Goal: Find specific page/section: Find specific page/section

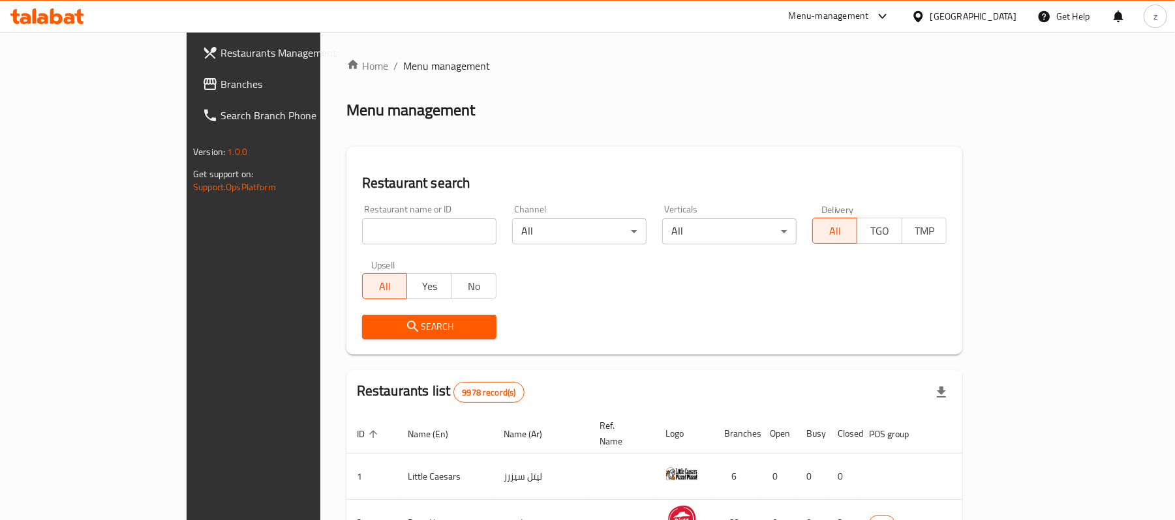
click at [1000, 18] on div "Kuwait" at bounding box center [973, 16] width 86 height 14
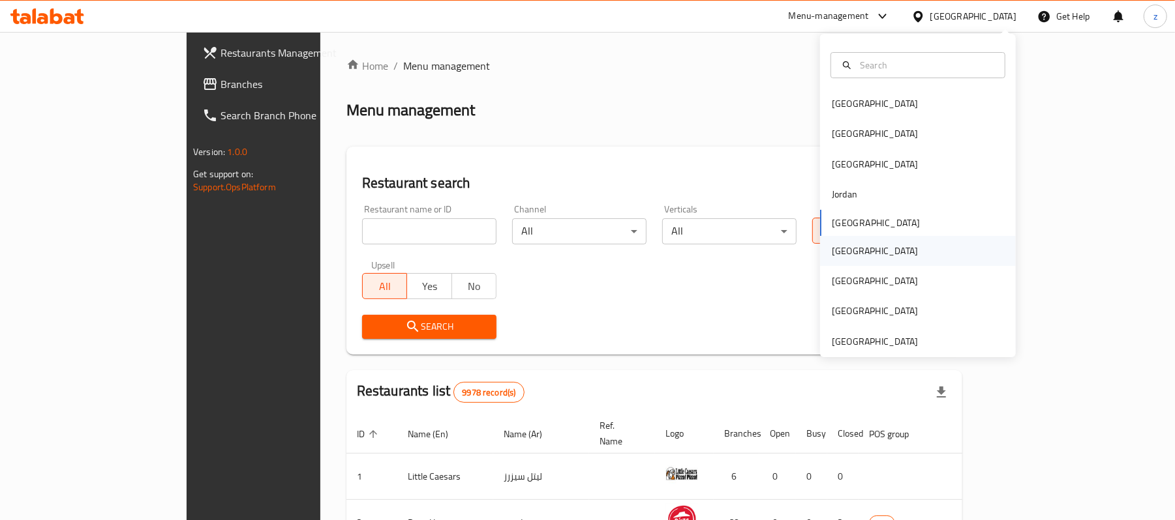
click at [832, 252] on div "[GEOGRAPHIC_DATA]" at bounding box center [875, 251] width 86 height 14
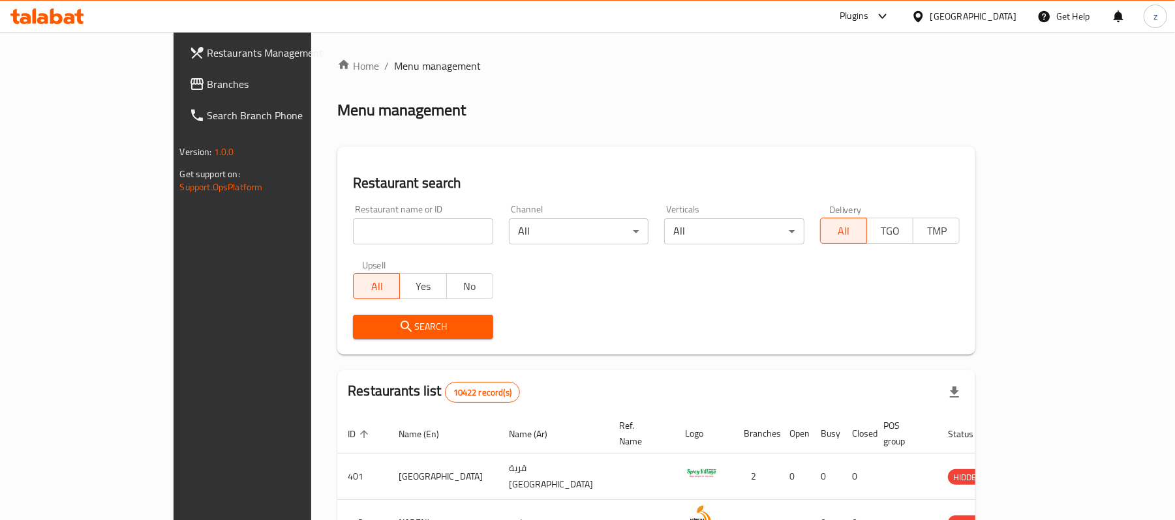
click at [207, 90] on span "Branches" at bounding box center [283, 84] width 152 height 16
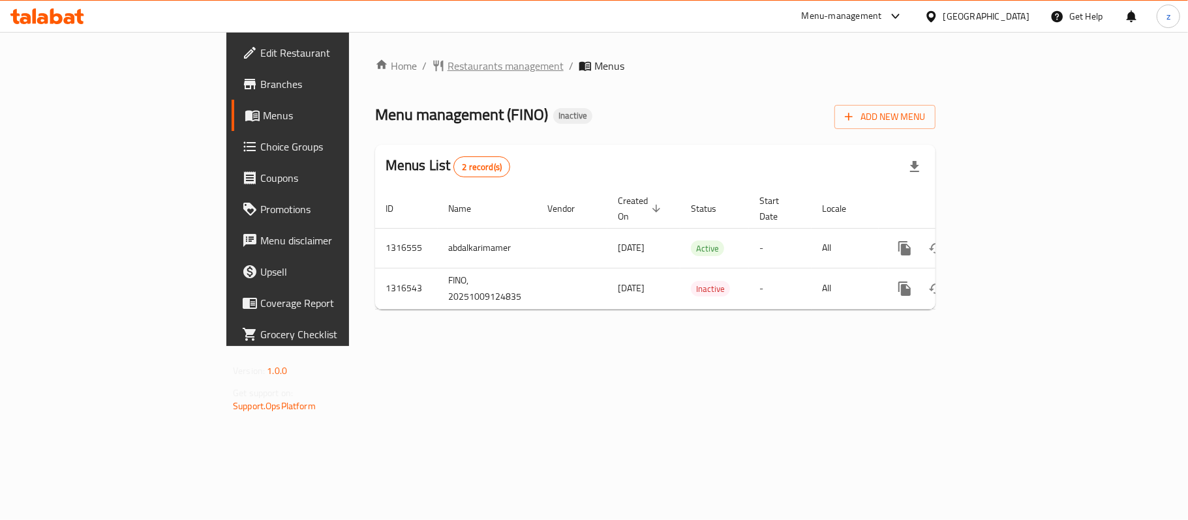
click at [447, 69] on span "Restaurants management" at bounding box center [505, 66] width 116 height 16
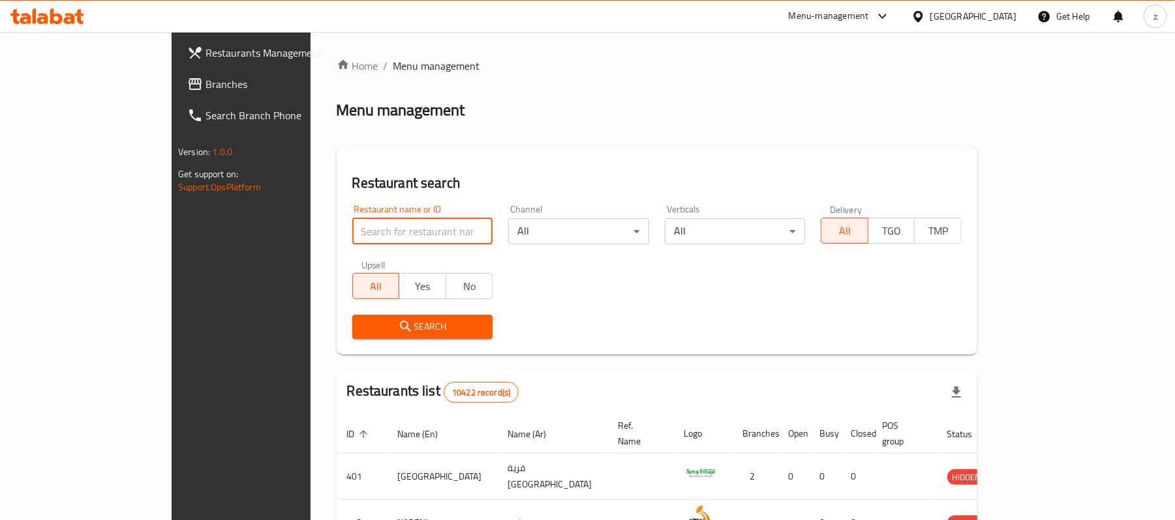
click at [371, 235] on input "search" at bounding box center [422, 231] width 141 height 26
paste input "707719"
type input "707719"
click at [380, 323] on span "Search" at bounding box center [423, 327] width 120 height 16
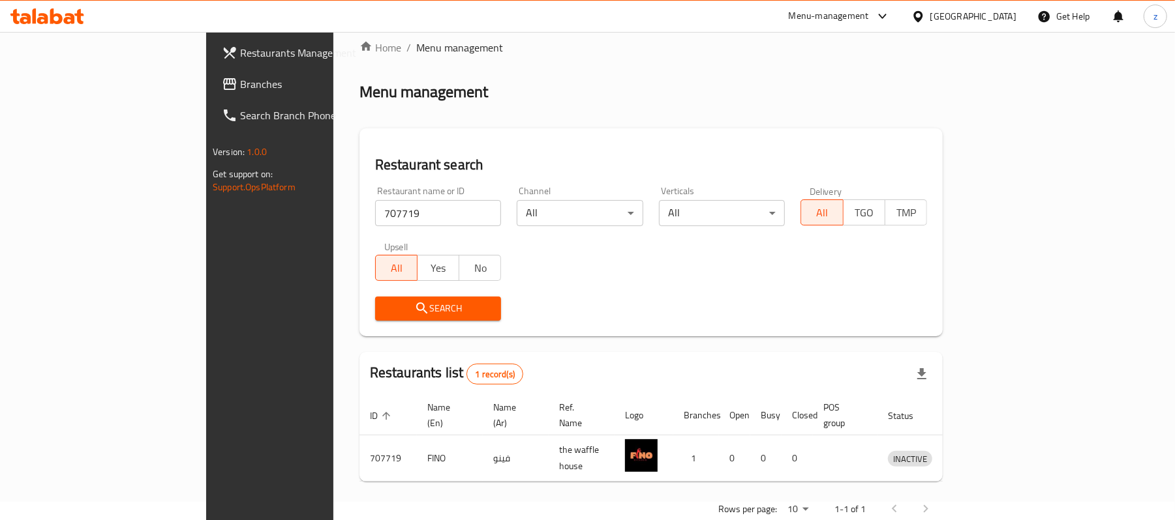
scroll to position [37, 0]
